Goal: Check status: Check status

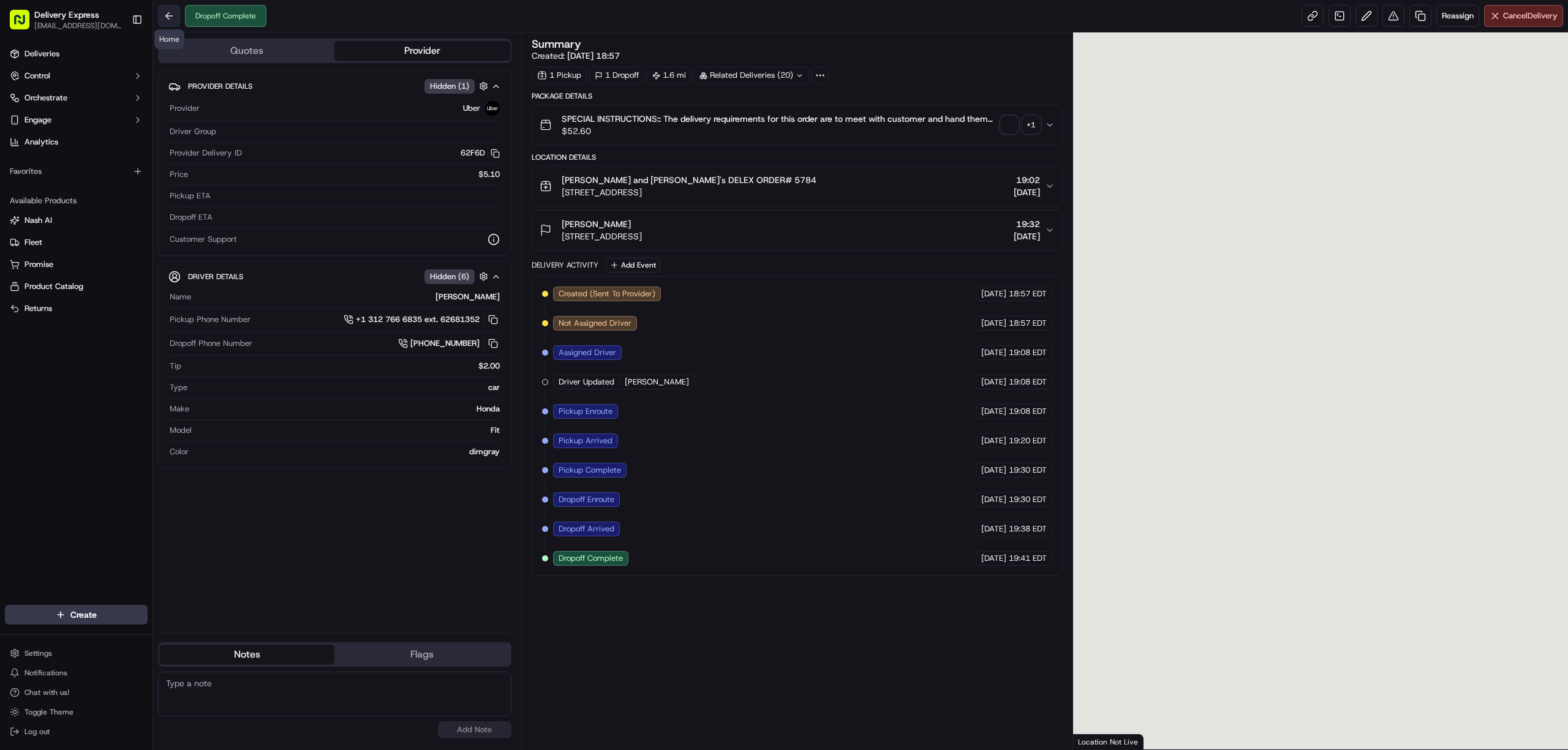
click at [170, 20] on button at bounding box center [169, 16] width 22 height 22
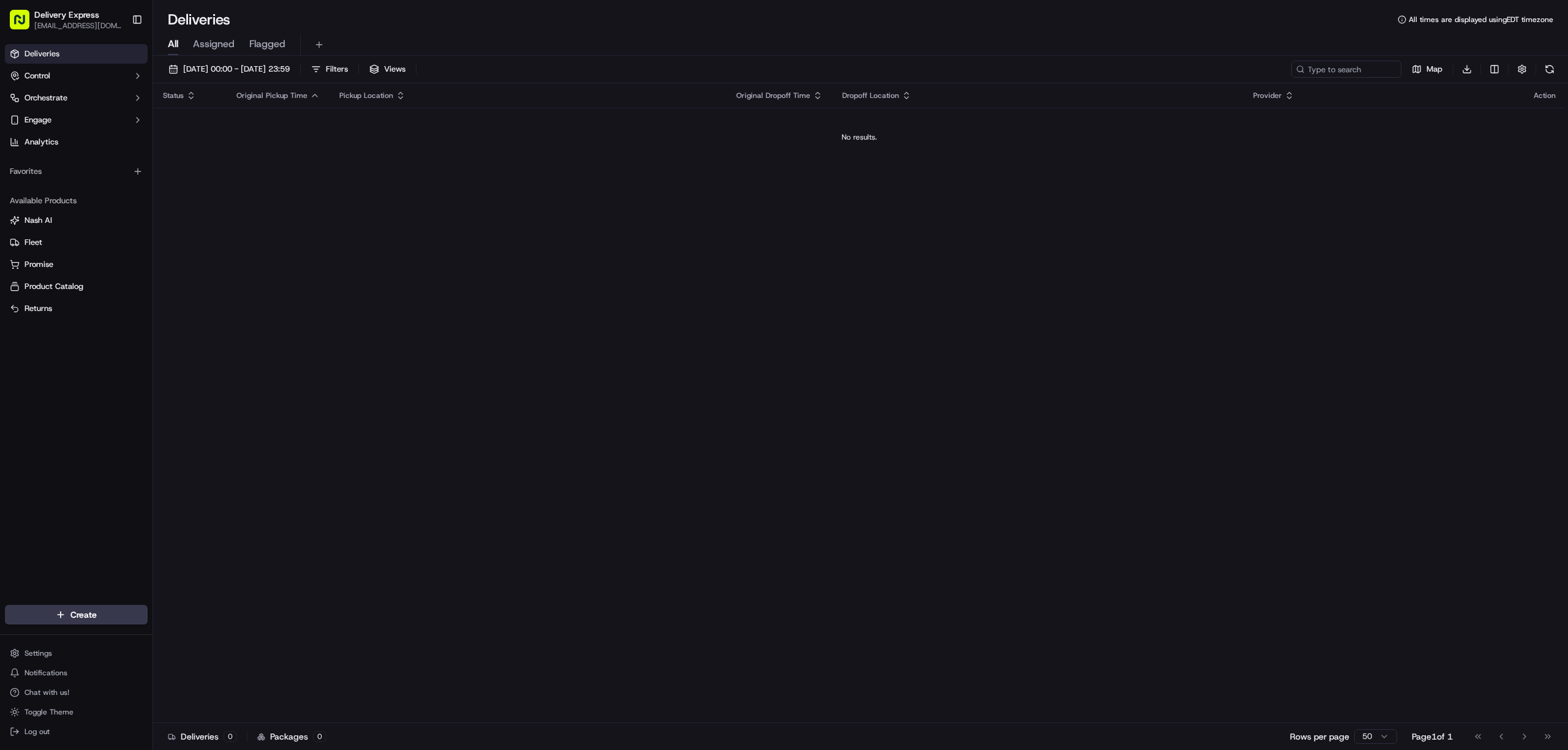
click at [65, 51] on link "Deliveries" at bounding box center [77, 54] width 143 height 20
click at [170, 74] on button "20/09/2025 00:00 - 20/09/2025 23:59" at bounding box center [229, 69] width 132 height 17
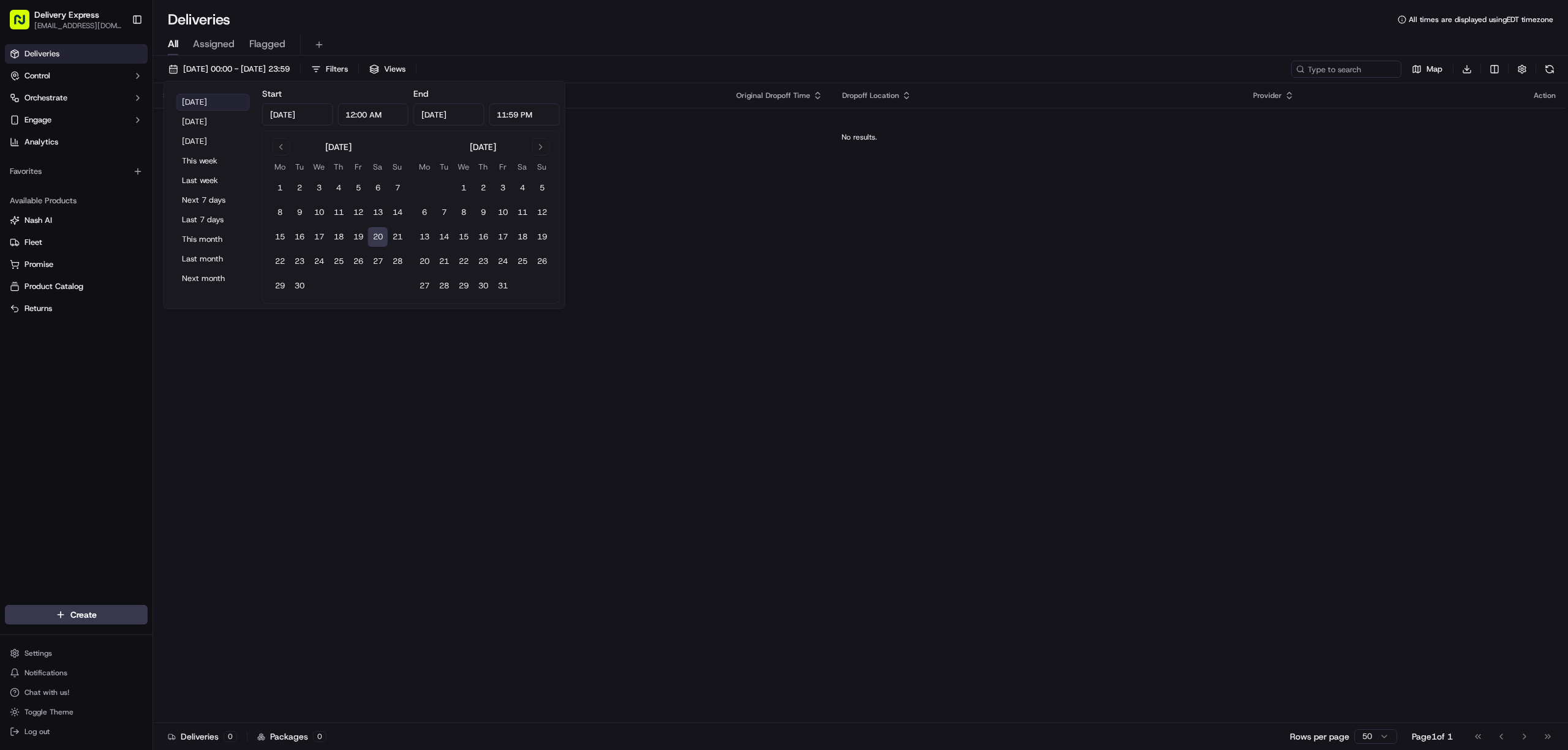
click at [180, 99] on button "Today" at bounding box center [213, 101] width 74 height 17
click at [199, 130] on button "Yesterday" at bounding box center [213, 121] width 74 height 17
type input "Sep 19, 2025"
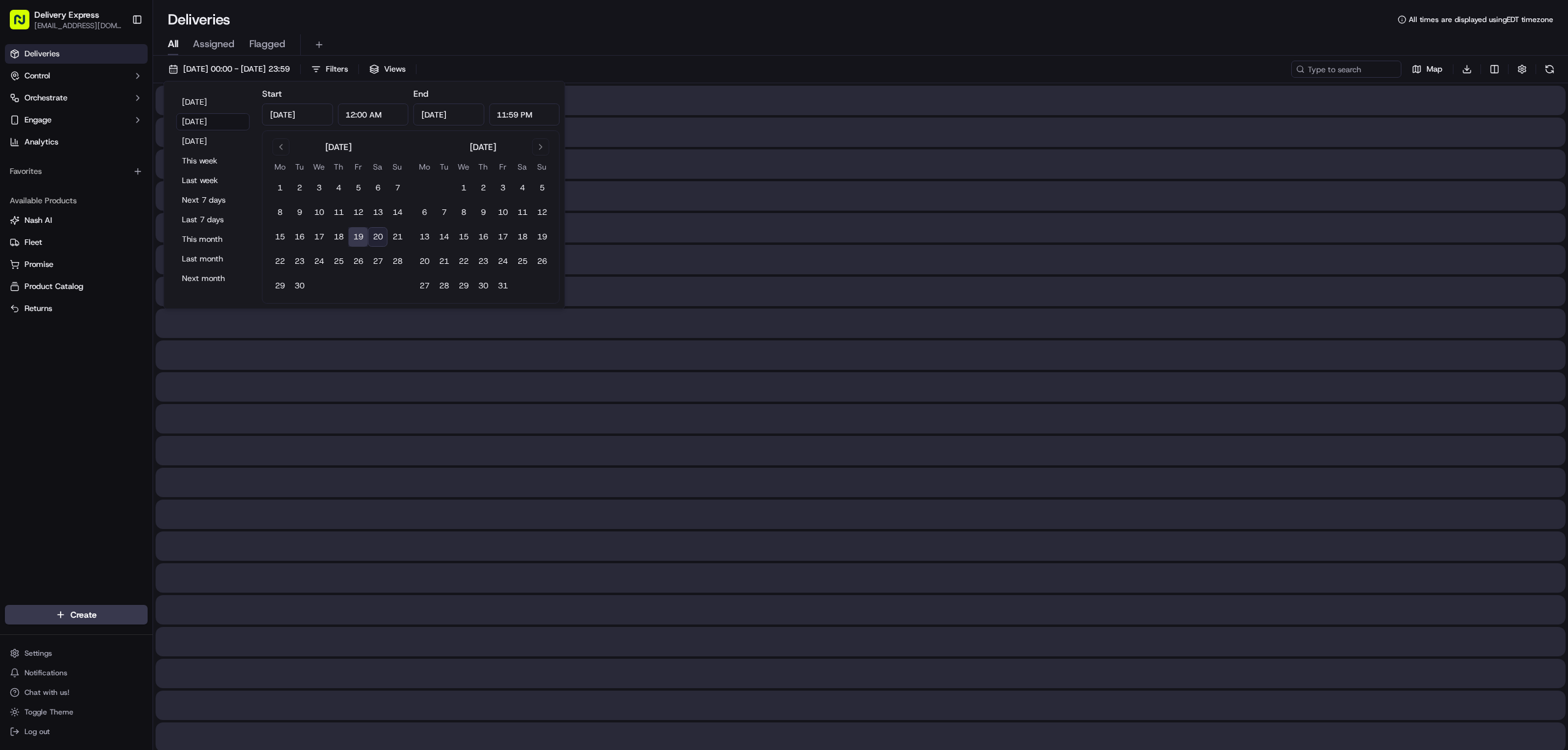
click at [681, 33] on div "All Assigned Flagged" at bounding box center [861, 43] width 1415 height 26
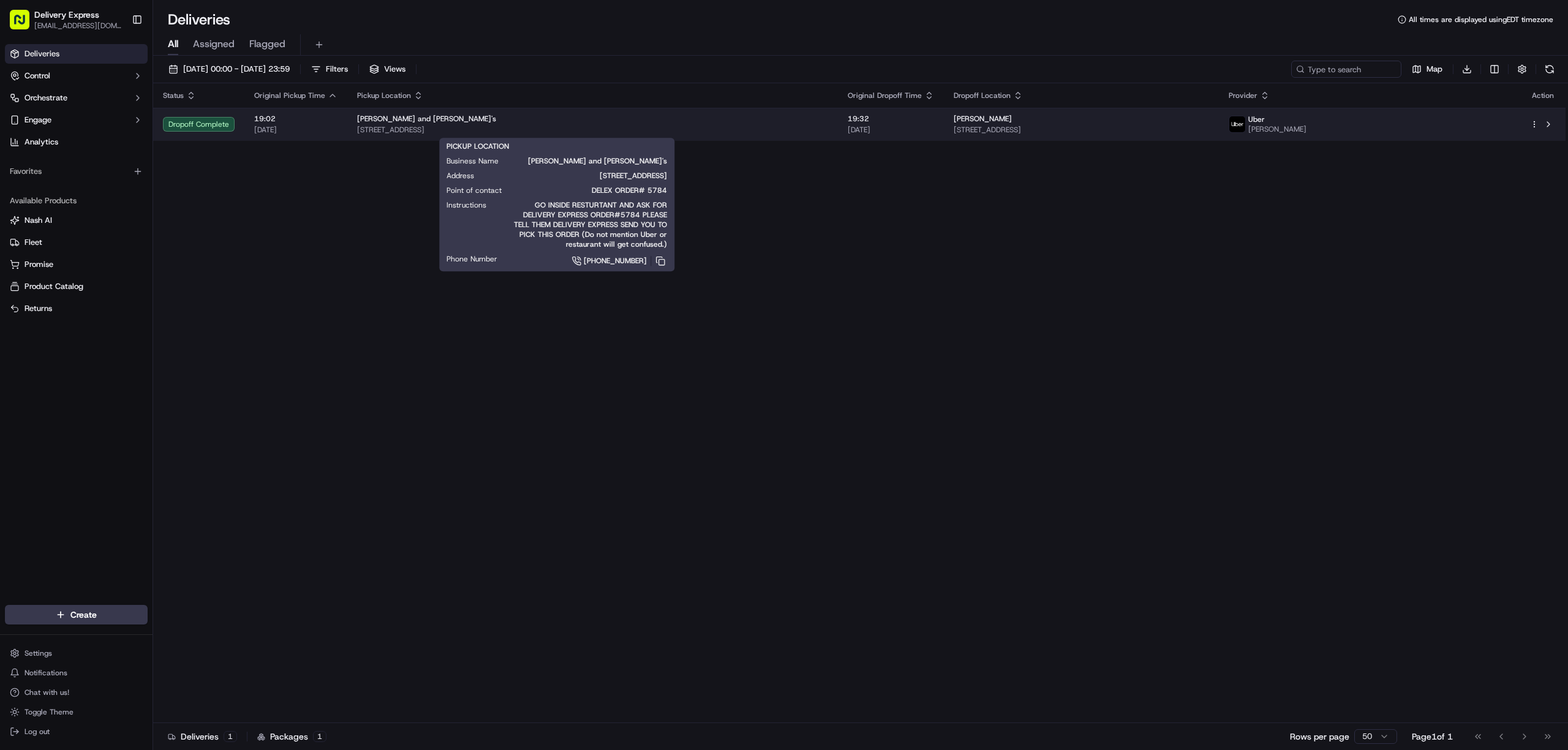
click at [535, 122] on div "Paul and Elizabeth's" at bounding box center [592, 119] width 471 height 10
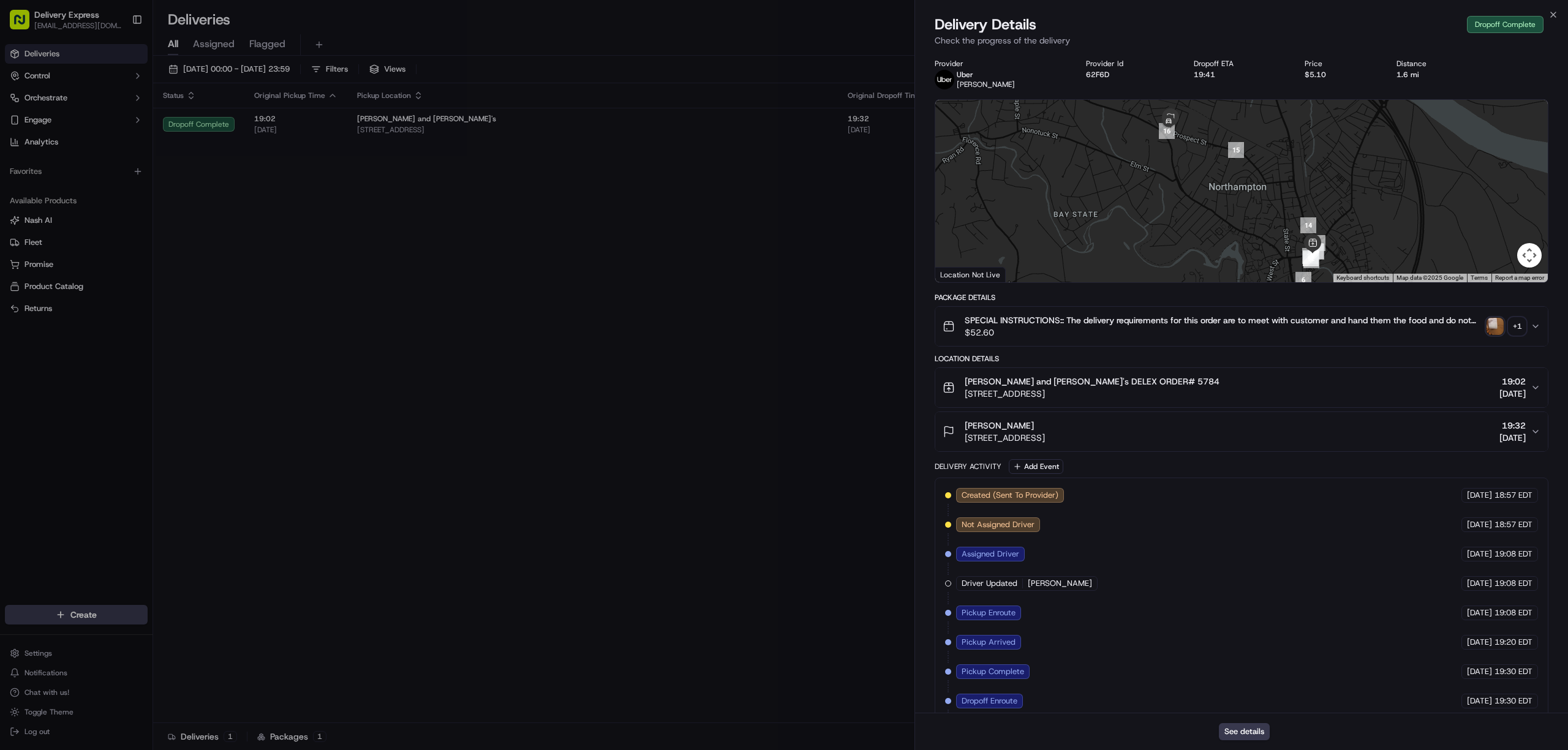
click at [1492, 326] on img "button" at bounding box center [1494, 326] width 17 height 17
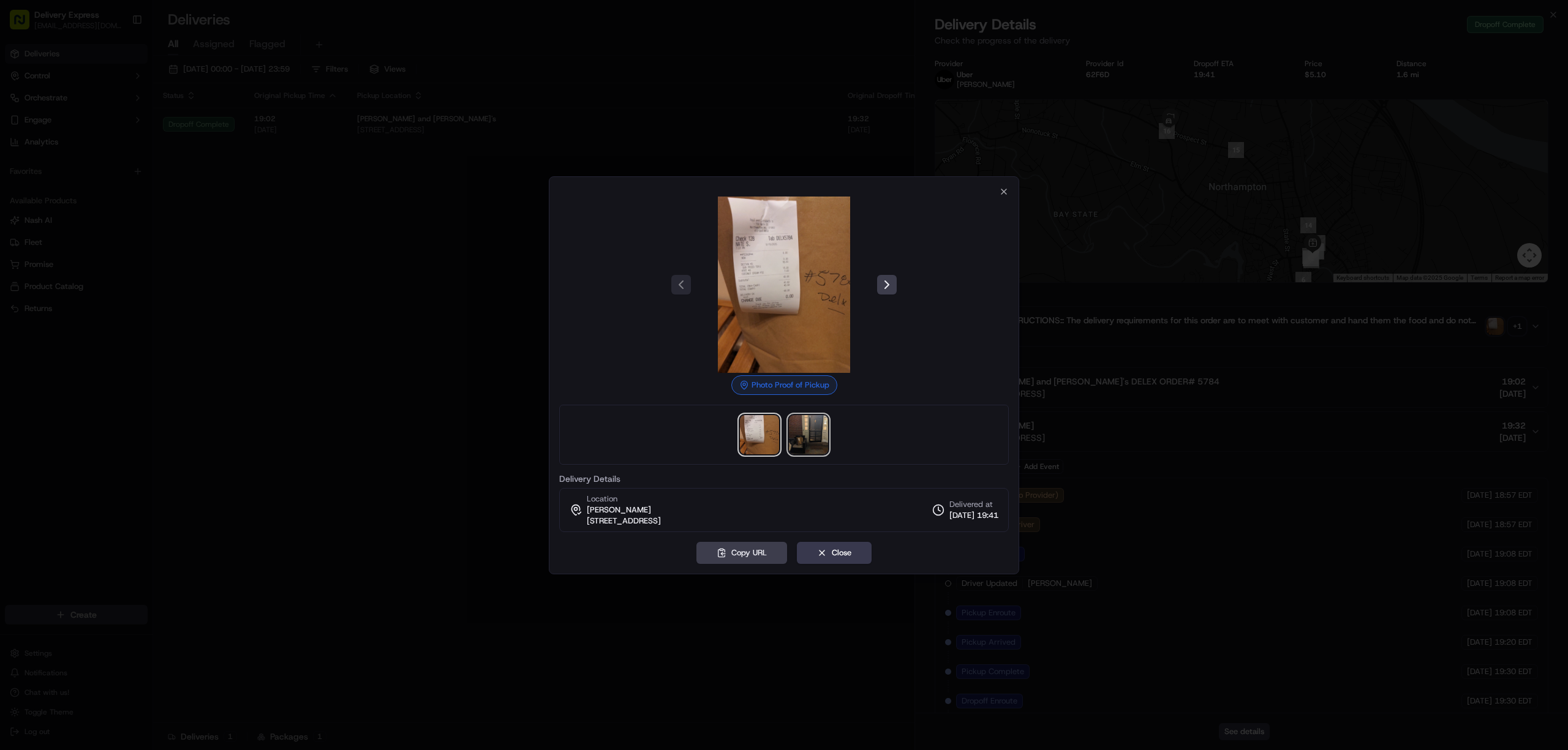
click at [822, 428] on img at bounding box center [808, 434] width 39 height 39
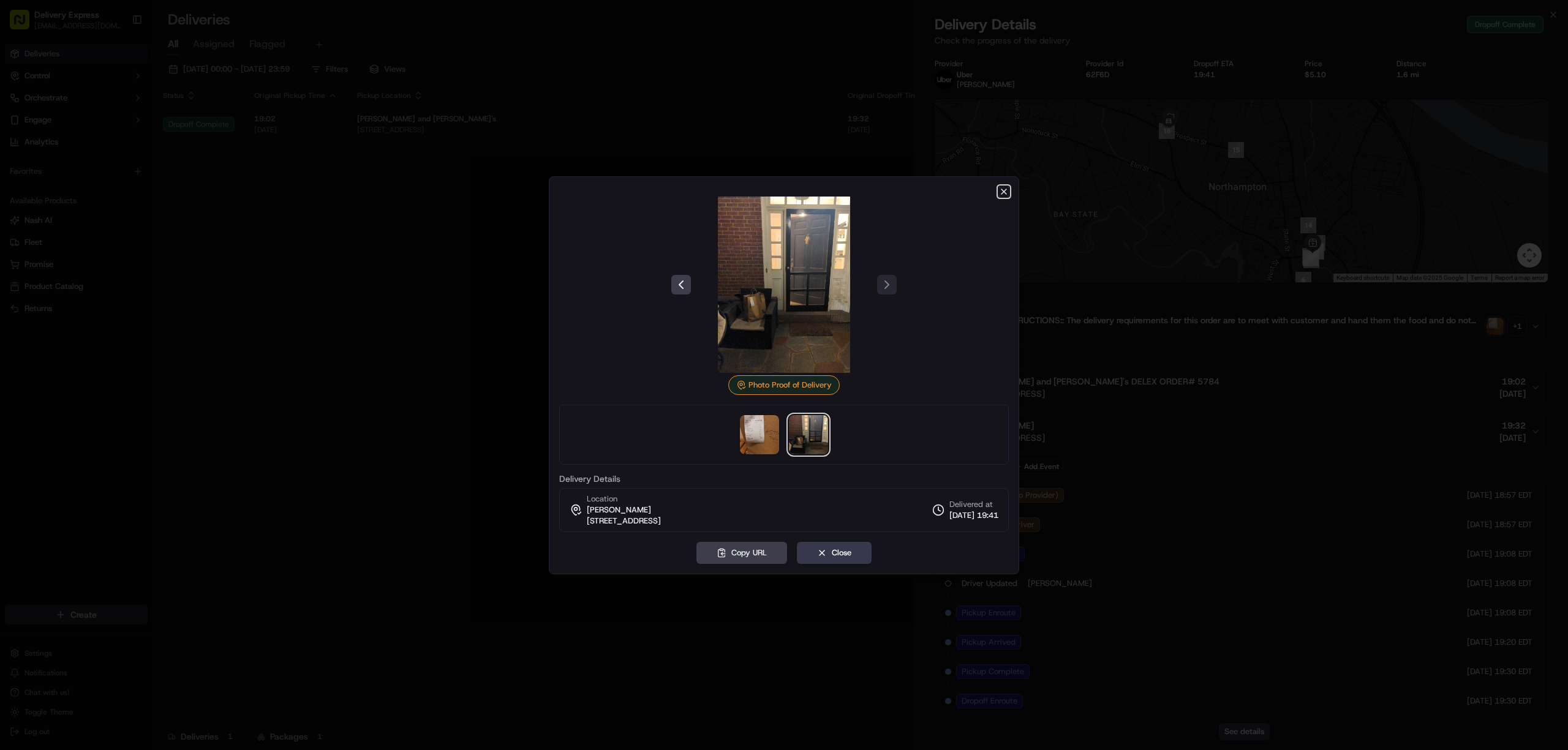
click at [1008, 189] on icon "button" at bounding box center [1004, 192] width 10 height 10
